Goal: Task Accomplishment & Management: Manage account settings

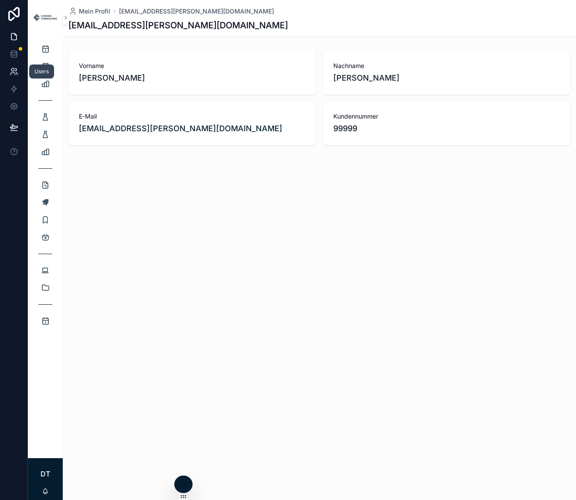
click at [14, 68] on icon at bounding box center [14, 71] width 9 height 9
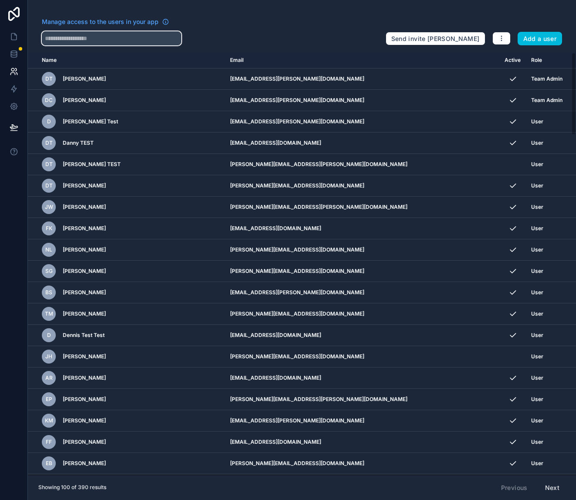
click at [130, 34] on input "text" at bounding box center [111, 38] width 139 height 14
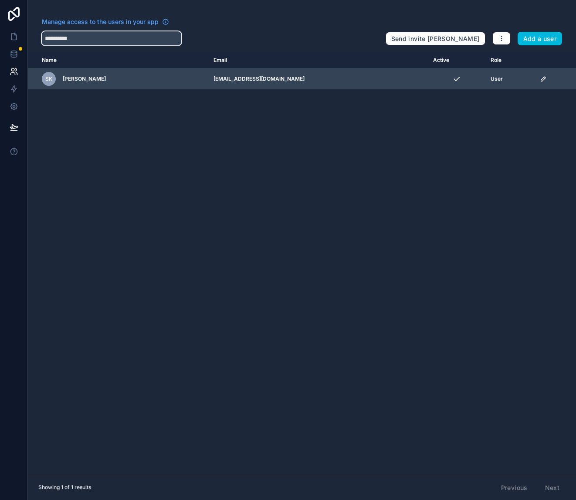
type input "**********"
click at [541, 81] on icon "scrollable content" at bounding box center [543, 78] width 7 height 7
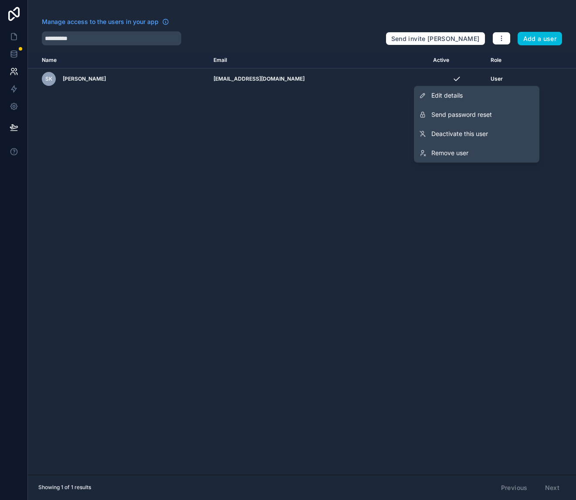
click at [219, 196] on div "Name Email Active Role [DOMAIN_NAME] SK Solveig Kippermann [EMAIL_ADDRESS][DOMA…" at bounding box center [302, 263] width 548 height 422
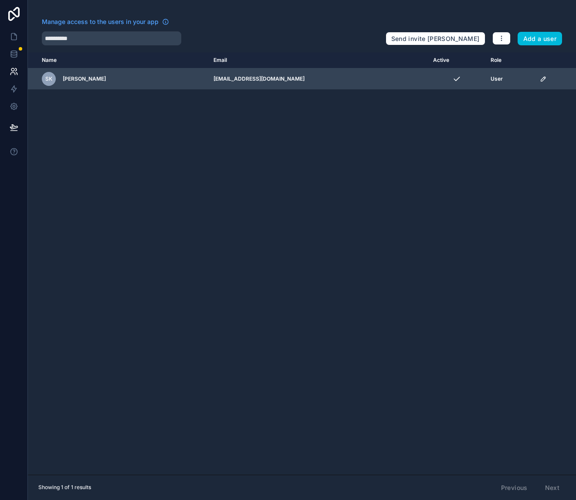
click at [542, 78] on icon "scrollable content" at bounding box center [543, 79] width 4 height 4
